Goal: Check status: Check status

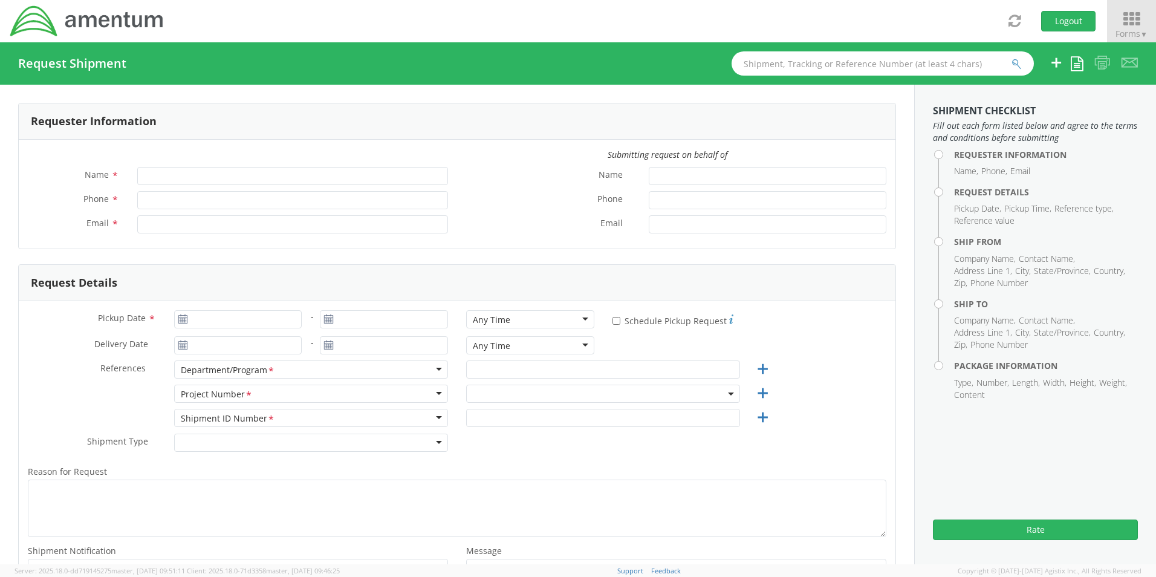
click at [1131, 31] on span "Forms ▼" at bounding box center [1132, 33] width 32 height 11
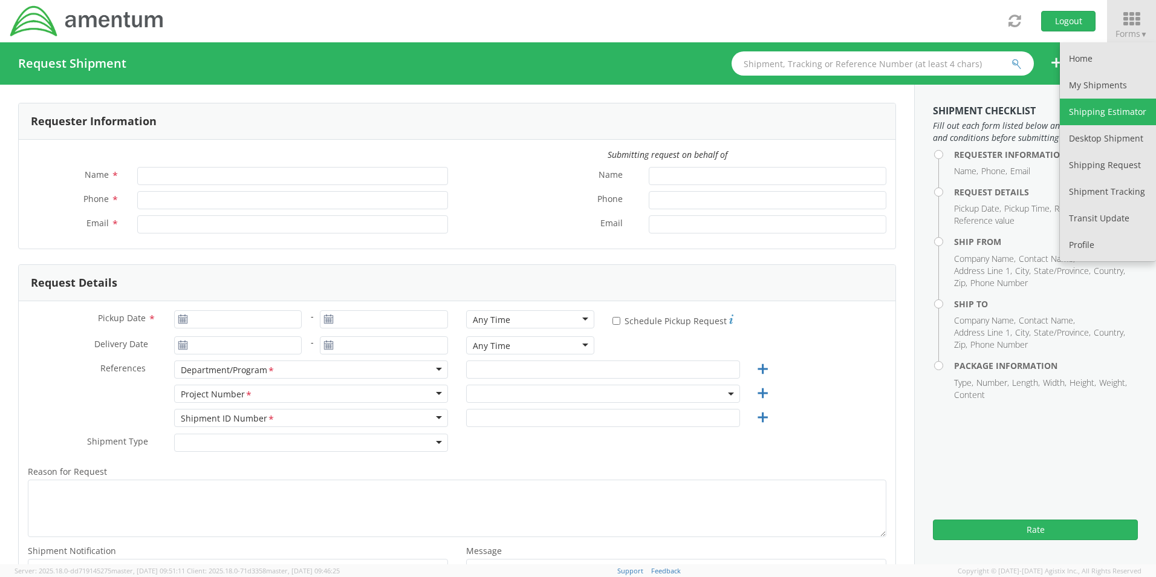
type input "[PERSON_NAME]"
type input "[PHONE_NUMBER]"
type input "[PERSON_NAME][EMAIL_ADDRESS][DOMAIN_NAME]"
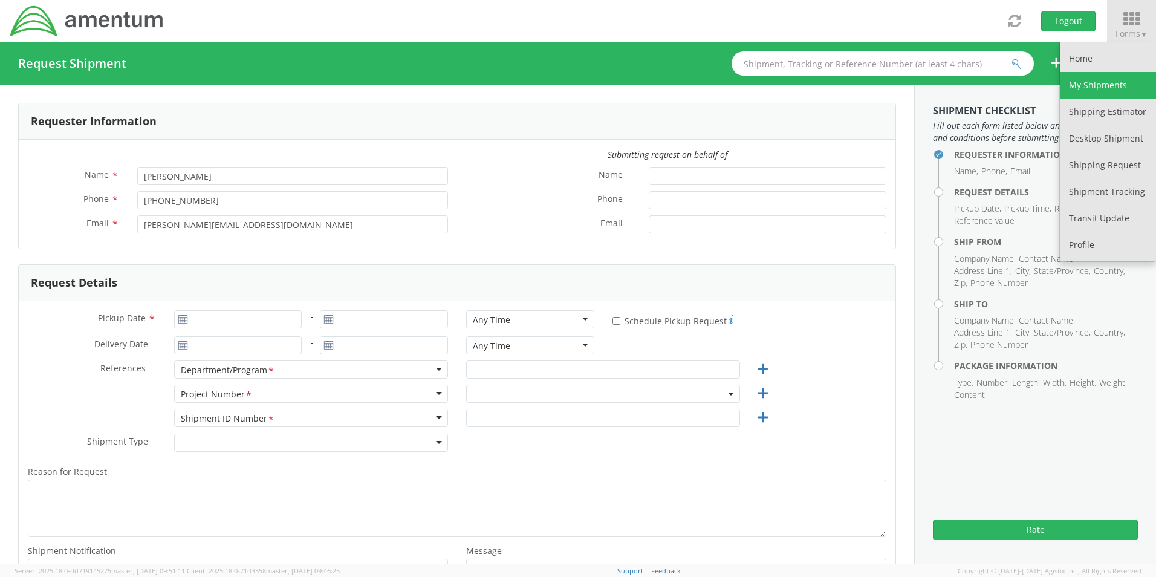
select select "[DOMAIN_NAME]"
click at [1108, 91] on link "My Shipments" at bounding box center [1108, 85] width 96 height 27
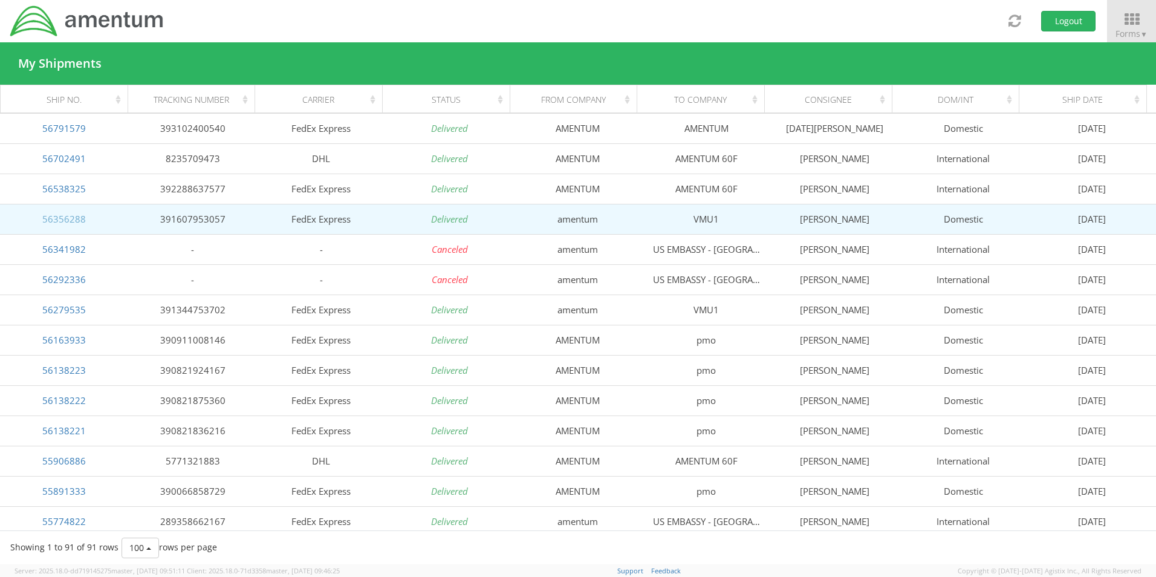
click at [69, 216] on link "56356288" at bounding box center [64, 219] width 44 height 12
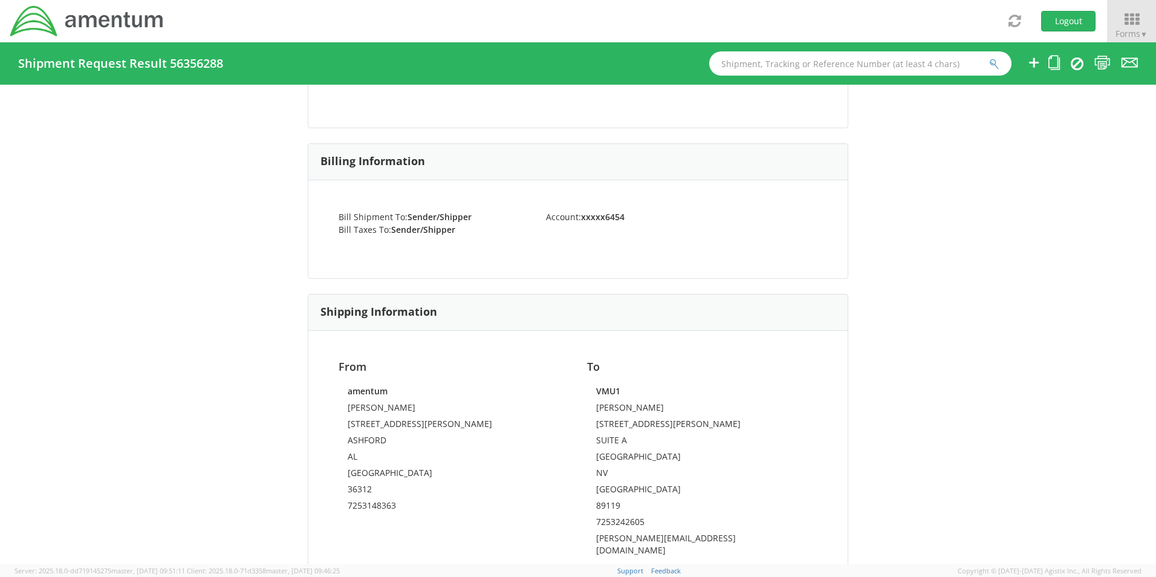
scroll to position [181, 0]
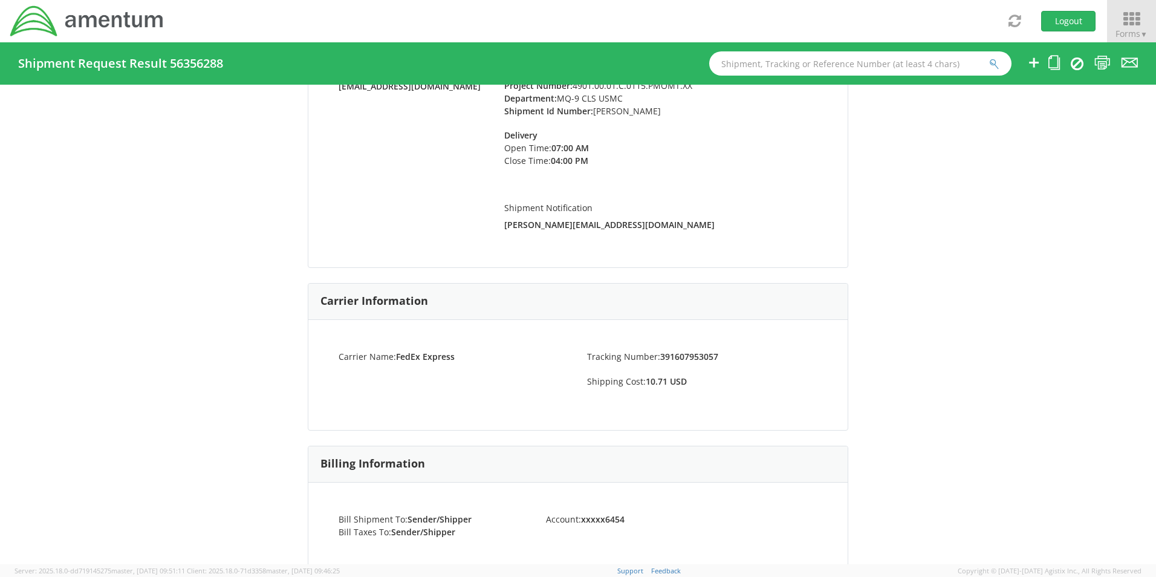
click at [1129, 21] on icon at bounding box center [1131, 19] width 56 height 17
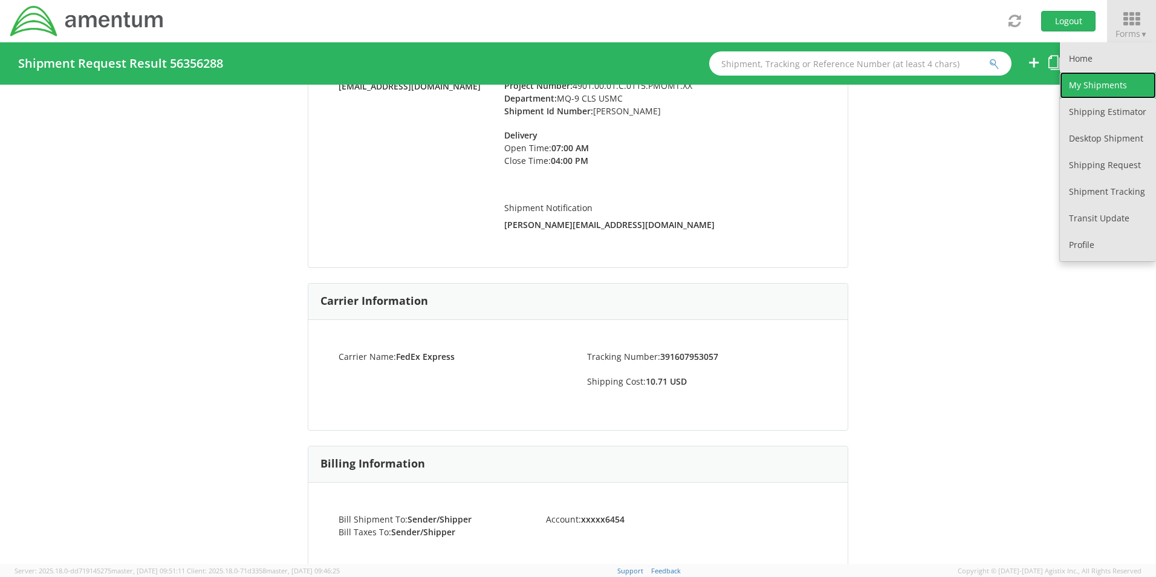
click at [1123, 81] on link "My Shipments" at bounding box center [1108, 85] width 96 height 27
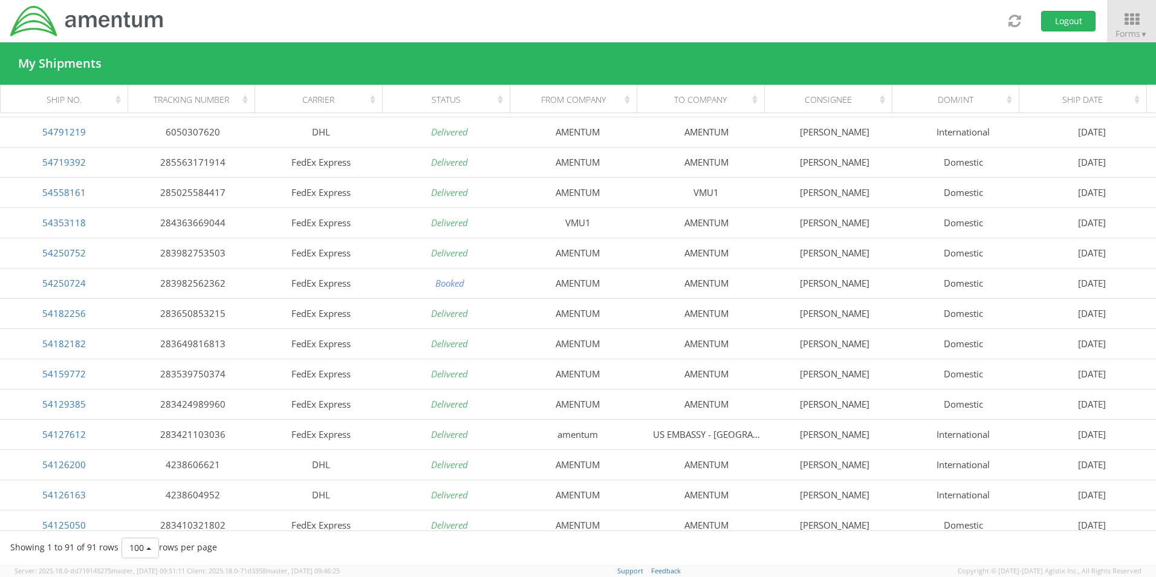
scroll to position [786, 0]
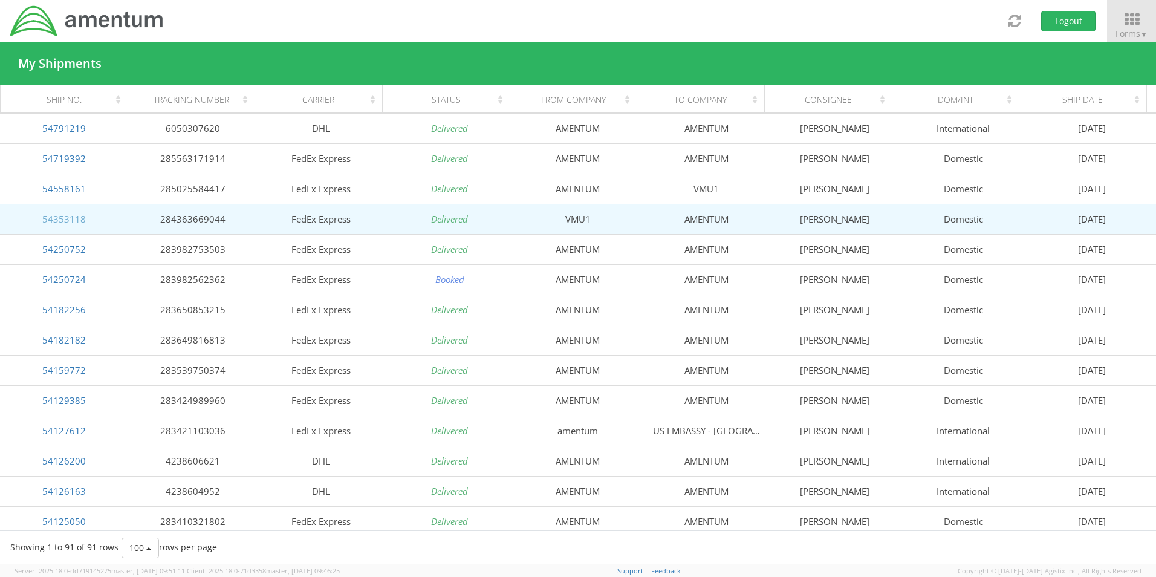
click at [61, 217] on link "54353118" at bounding box center [64, 219] width 44 height 12
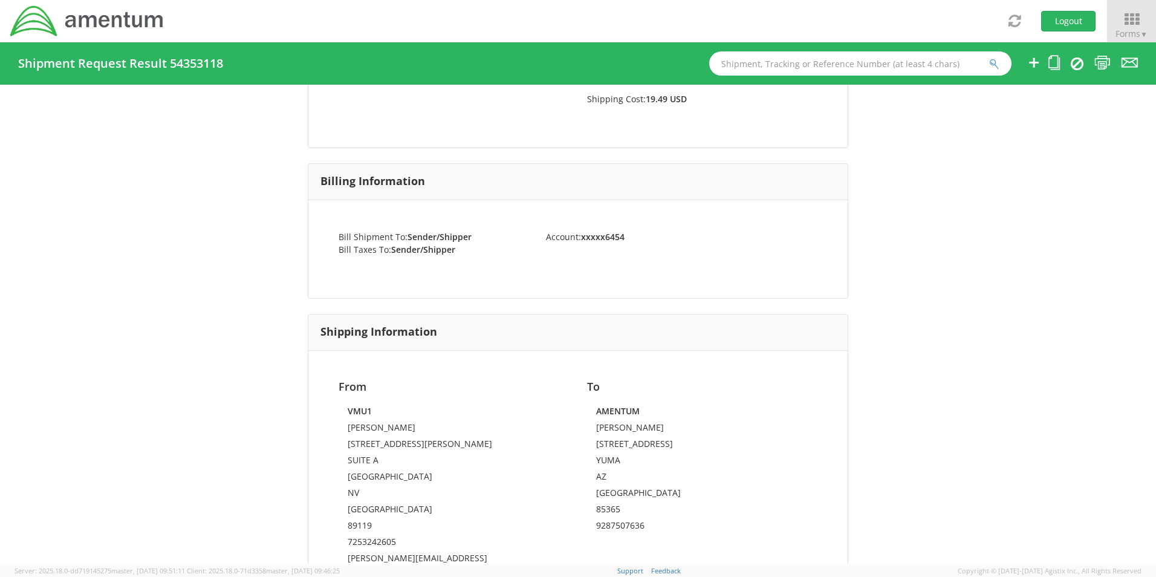
scroll to position [544, 0]
